Goal: Task Accomplishment & Management: Complete application form

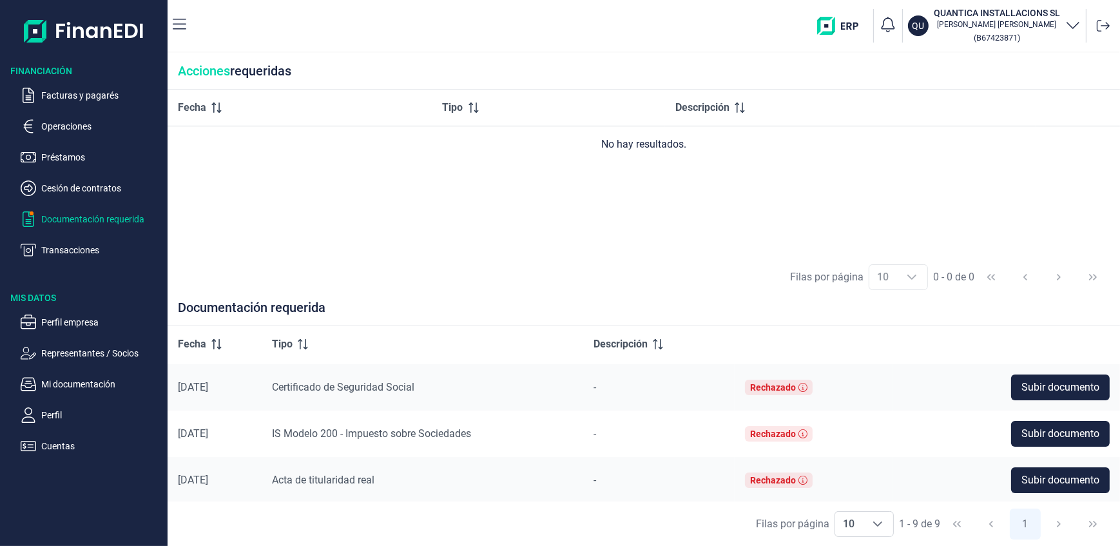
scroll to position [277, 0]
click at [1049, 385] on span "Subir documento" at bounding box center [1060, 386] width 78 height 15
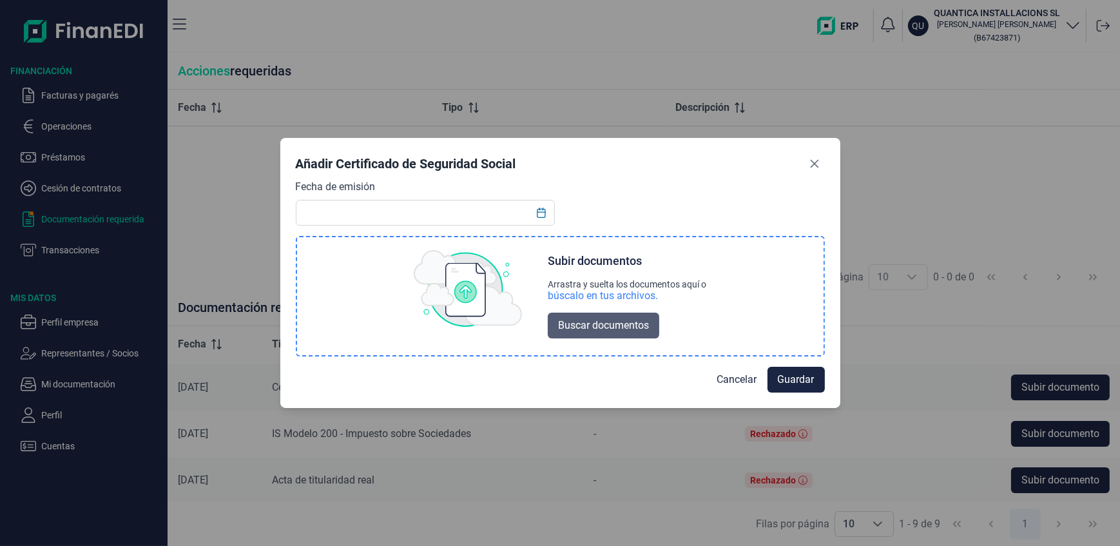
click at [607, 331] on span "Buscar documentos" at bounding box center [603, 325] width 91 height 15
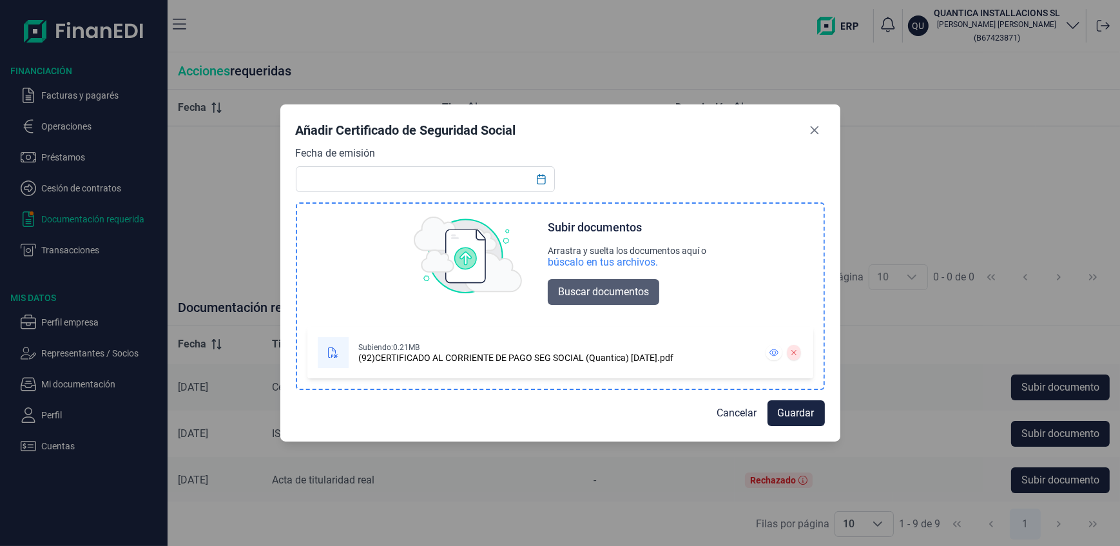
scroll to position [0, 0]
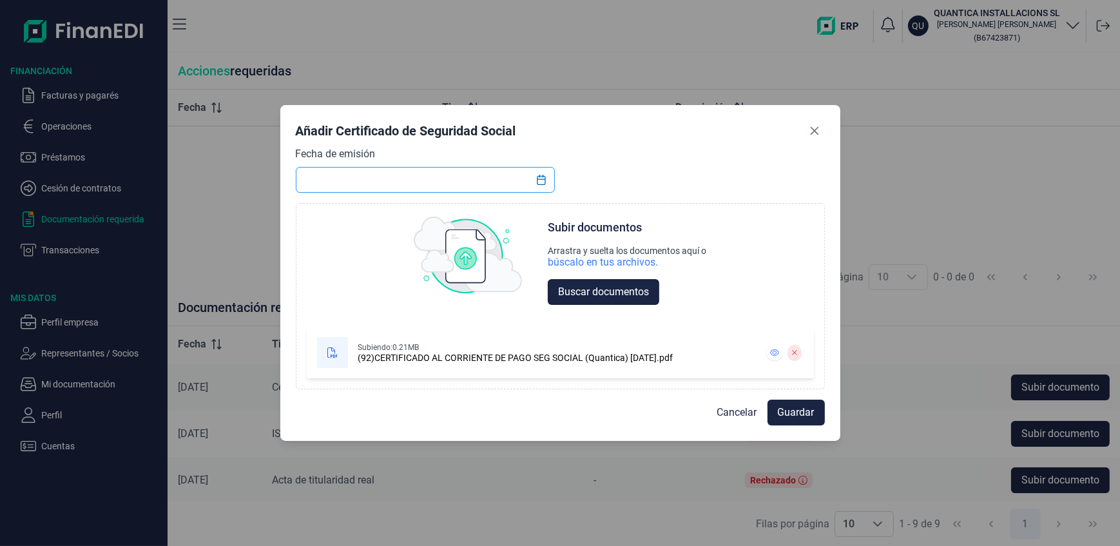
click at [341, 178] on input "text" at bounding box center [426, 180] width 260 height 26
click at [541, 176] on icon "Choose Date" at bounding box center [541, 180] width 8 height 10
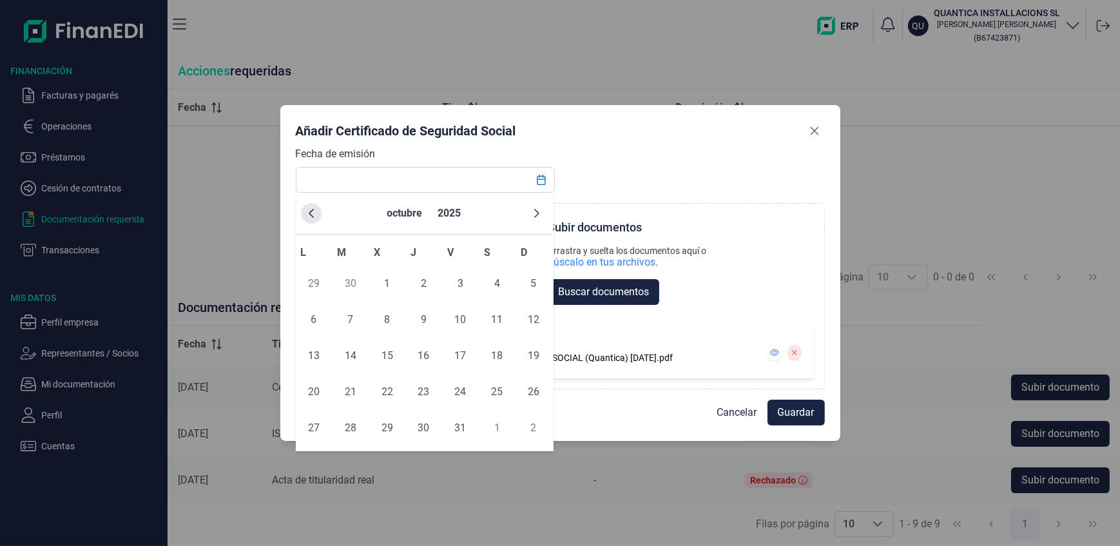
click at [311, 214] on icon "Previous Month" at bounding box center [311, 213] width 5 height 9
click at [309, 426] on span "29" at bounding box center [314, 428] width 26 height 26
type input "[DATE]"
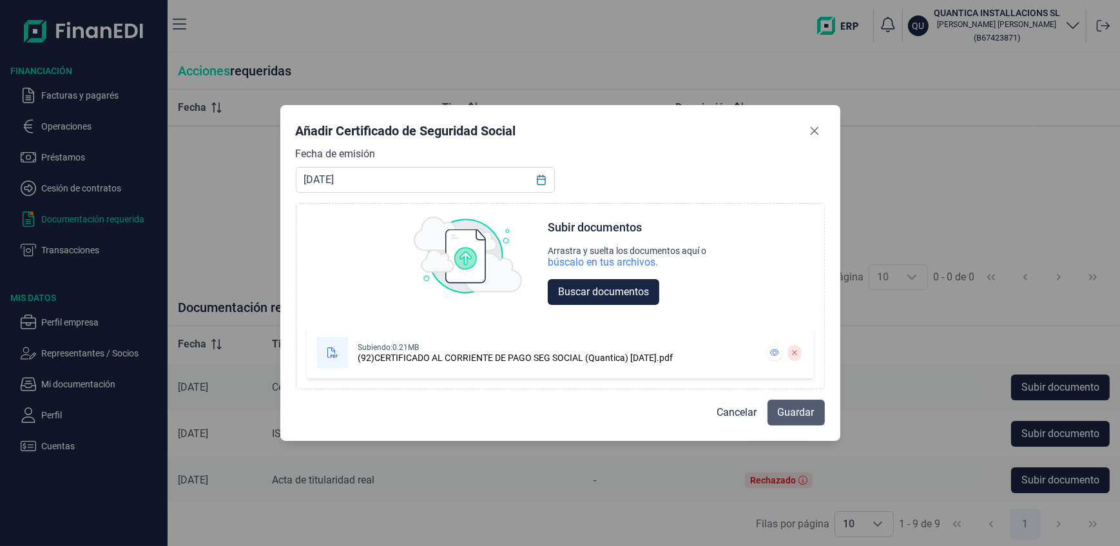
click at [797, 414] on span "Guardar" at bounding box center [796, 412] width 37 height 15
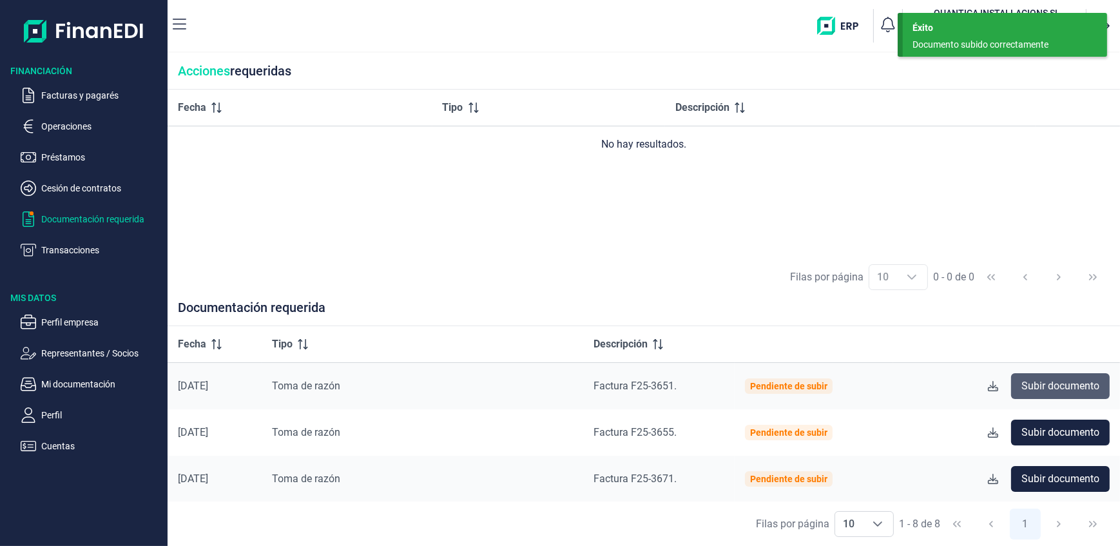
click at [1059, 384] on span "Subir documento" at bounding box center [1060, 385] width 78 height 15
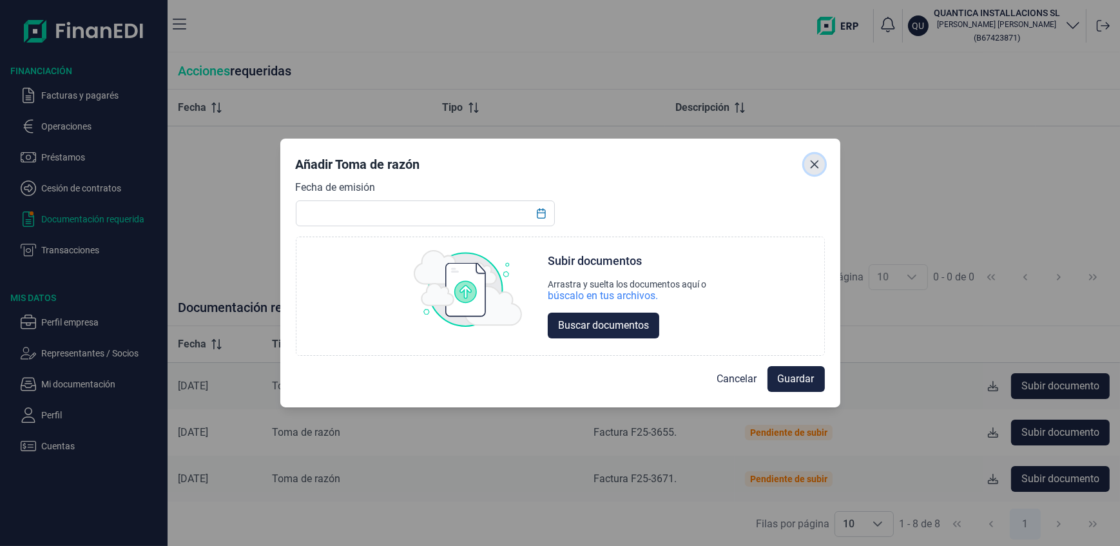
click at [814, 161] on icon "Close" at bounding box center [814, 164] width 10 height 10
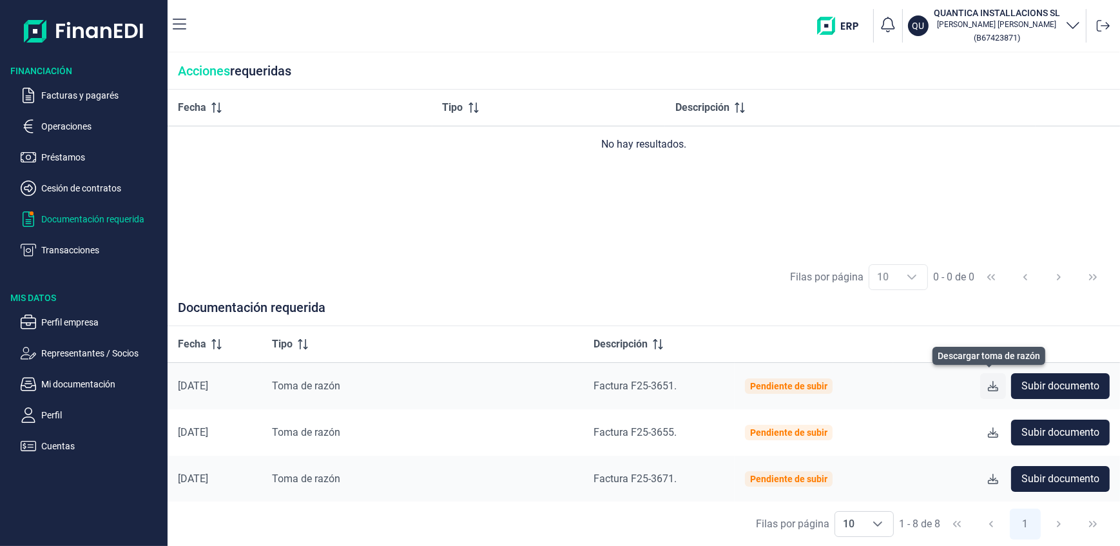
click at [988, 385] on icon at bounding box center [993, 386] width 10 height 10
